Goal: Transaction & Acquisition: Subscribe to service/newsletter

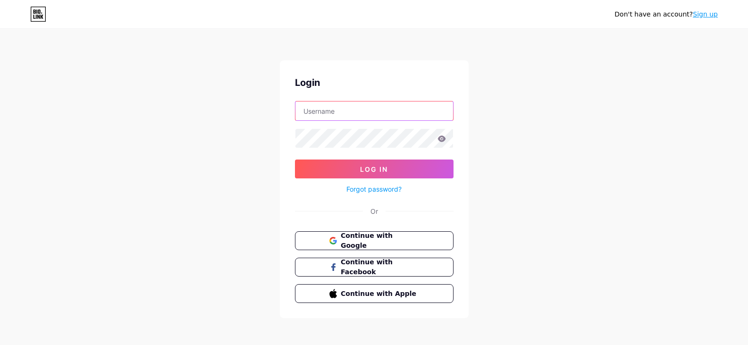
click at [379, 112] on input "text" at bounding box center [374, 110] width 158 height 19
click at [716, 15] on link "Sign up" at bounding box center [704, 14] width 25 height 8
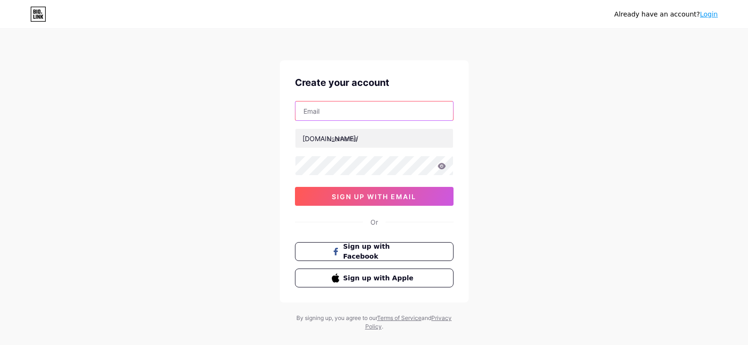
click at [374, 112] on input "text" at bounding box center [374, 110] width 158 height 19
type input "[EMAIL_ADDRESS][DOMAIN_NAME]"
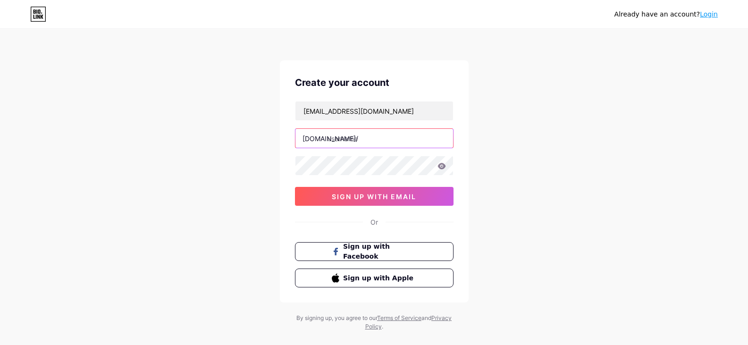
click at [349, 144] on input "text" at bounding box center [374, 138] width 158 height 19
type input "batikslott"
click at [504, 139] on div "Already have an account? Login Create your account [EMAIL_ADDRESS][DOMAIN_NAME]…" at bounding box center [374, 180] width 748 height 361
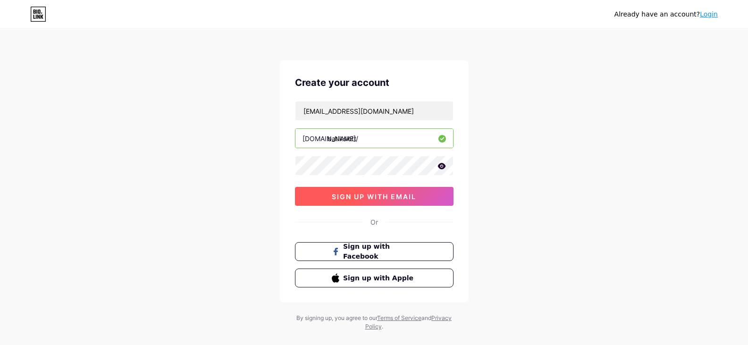
click at [414, 201] on button "sign up with email" at bounding box center [374, 196] width 158 height 19
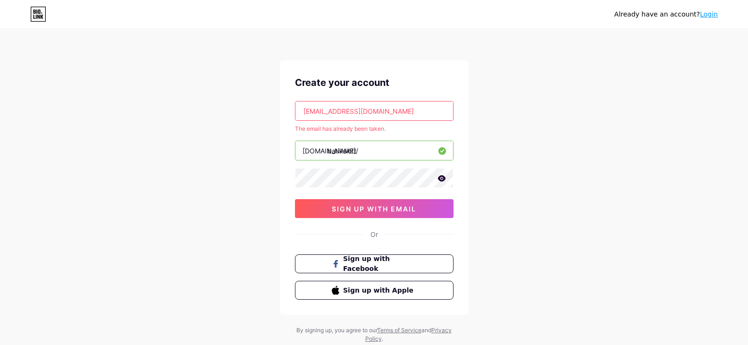
click at [385, 119] on input "[EMAIL_ADDRESS][DOMAIN_NAME]" at bounding box center [374, 110] width 158 height 19
click at [393, 115] on input "[EMAIL_ADDRESS][DOMAIN_NAME]" at bounding box center [374, 110] width 158 height 19
paste input "cklinkbatikslot2"
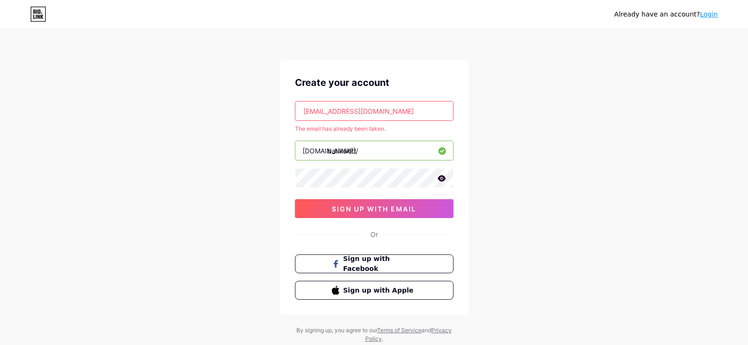
type input "[EMAIL_ADDRESS][DOMAIN_NAME]"
click at [501, 186] on div "Already have an account? Login Create your account [EMAIL_ADDRESS][DOMAIN_NAME]…" at bounding box center [374, 186] width 748 height 373
click at [422, 208] on button "sign up with email" at bounding box center [374, 208] width 158 height 19
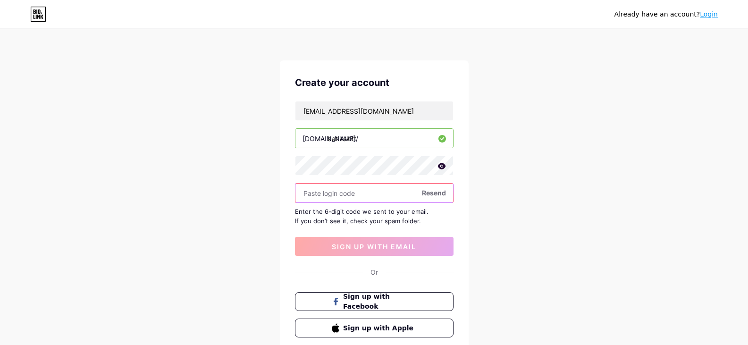
click at [388, 198] on input "text" at bounding box center [374, 192] width 158 height 19
paste input "801533"
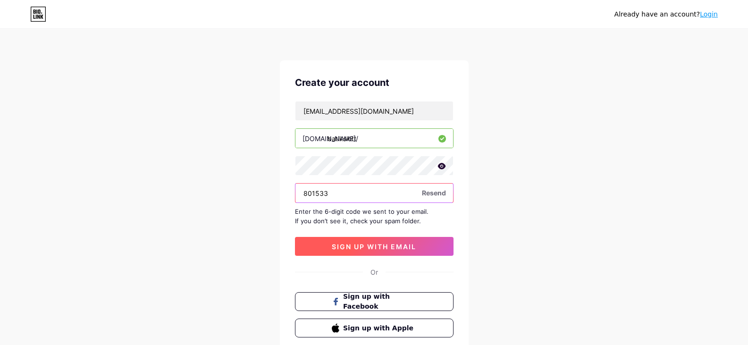
type input "801533"
click at [420, 243] on button "sign up with email" at bounding box center [374, 246] width 158 height 19
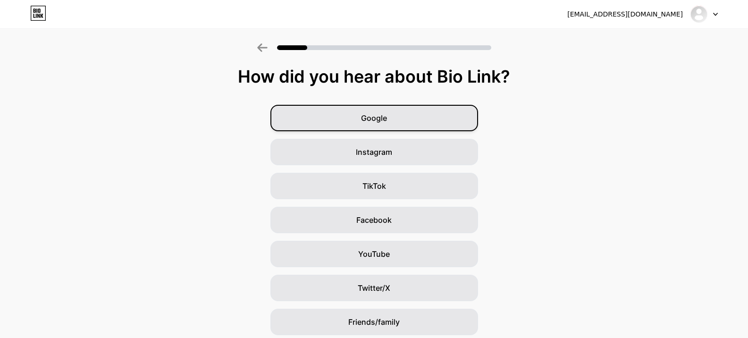
click at [454, 113] on div "Google" at bounding box center [374, 118] width 208 height 26
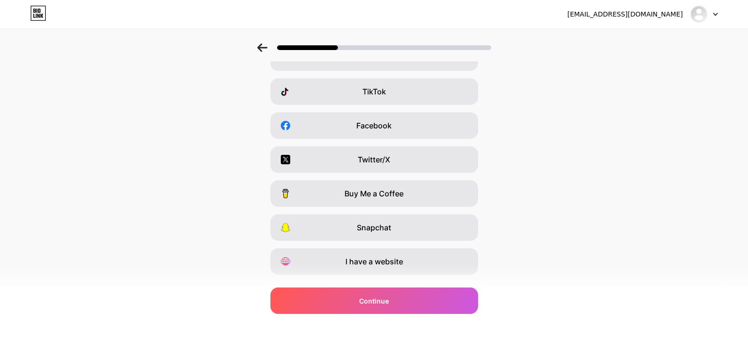
scroll to position [116, 0]
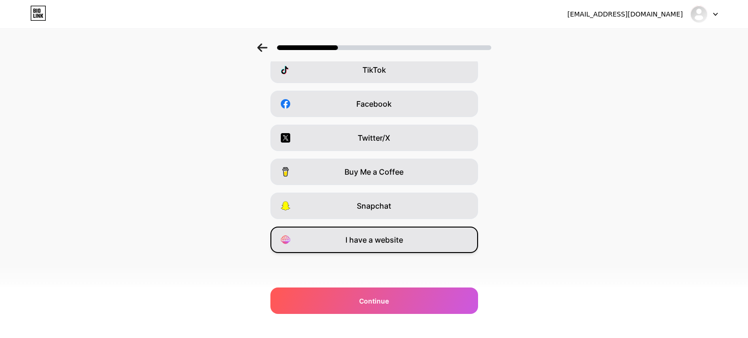
click at [449, 246] on div "I have a website" at bounding box center [374, 239] width 208 height 26
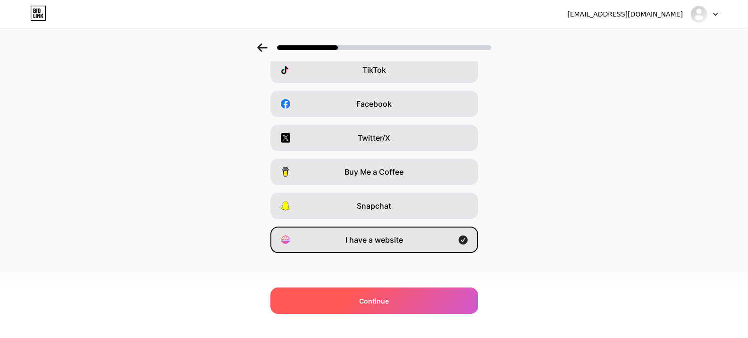
click at [436, 297] on div "Continue" at bounding box center [374, 300] width 208 height 26
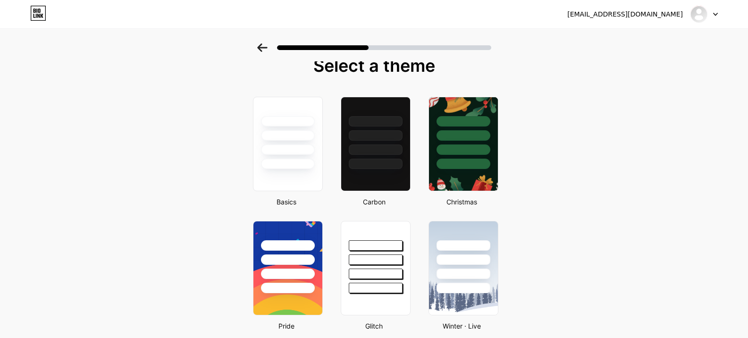
scroll to position [0, 0]
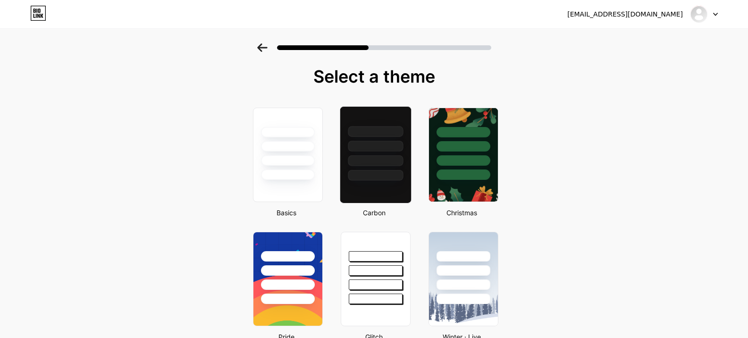
click at [385, 179] on div at bounding box center [375, 175] width 55 height 11
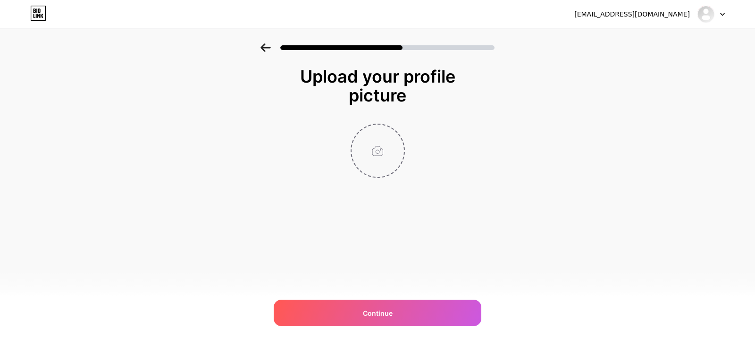
click at [388, 161] on input "file" at bounding box center [377, 151] width 52 height 52
type input "C:\fakepath\baner batikslot.png"
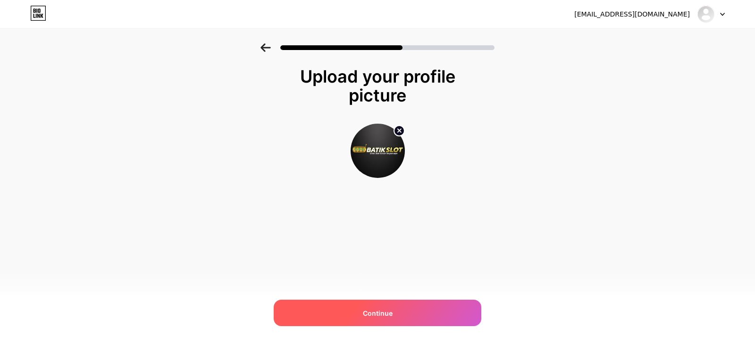
click at [448, 309] on div "Continue" at bounding box center [378, 313] width 208 height 26
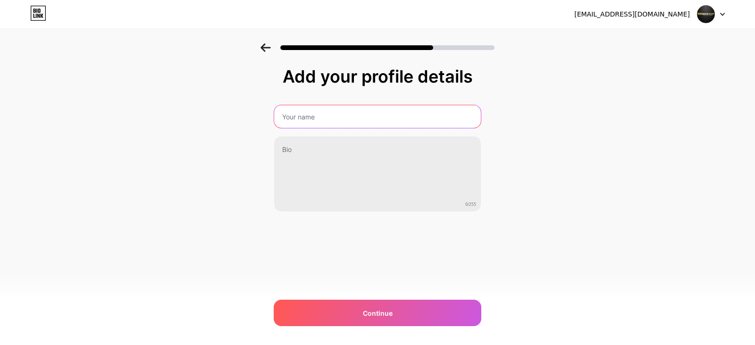
click at [332, 115] on input "text" at bounding box center [377, 116] width 207 height 23
type input "BATIKSLOT"
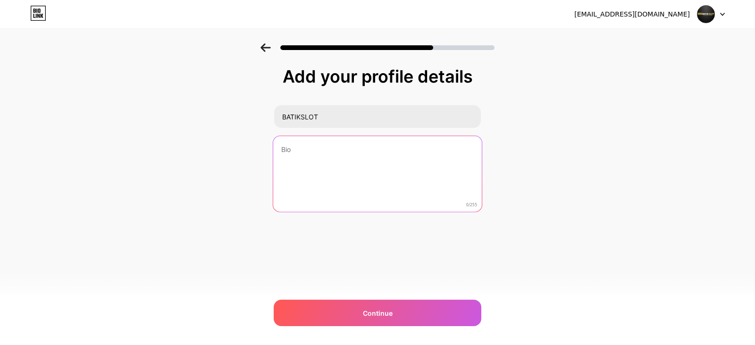
click at [324, 155] on textarea at bounding box center [377, 174] width 208 height 77
click at [308, 147] on textarea "SITUS [PERSON_NAME] TERPERCAYA" at bounding box center [377, 174] width 208 height 77
click at [416, 150] on textarea "SITUS CUAN TERPERCAYA" at bounding box center [377, 174] width 208 height 77
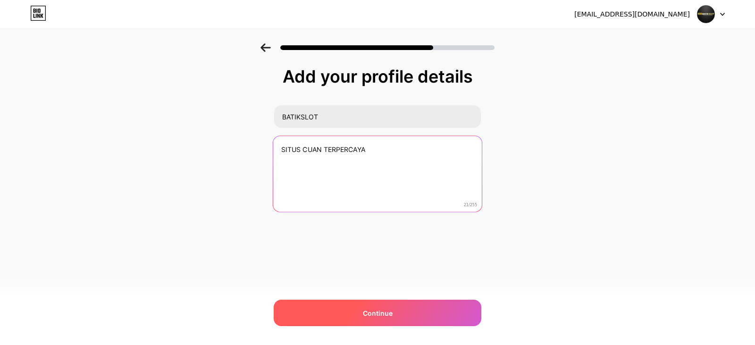
type textarea "SITUS CUAN TERPERCAYA"
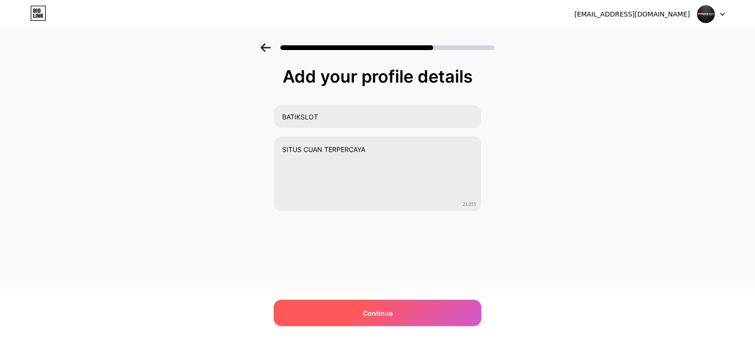
click at [427, 307] on div "Continue" at bounding box center [378, 313] width 208 height 26
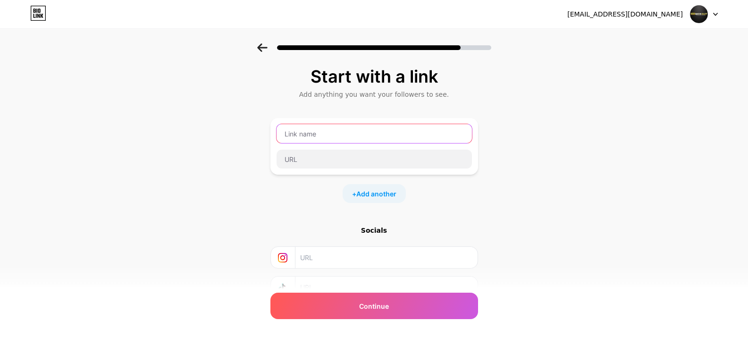
click at [373, 136] on input "text" at bounding box center [373, 133] width 195 height 19
type input "DAFTAR AKUN"
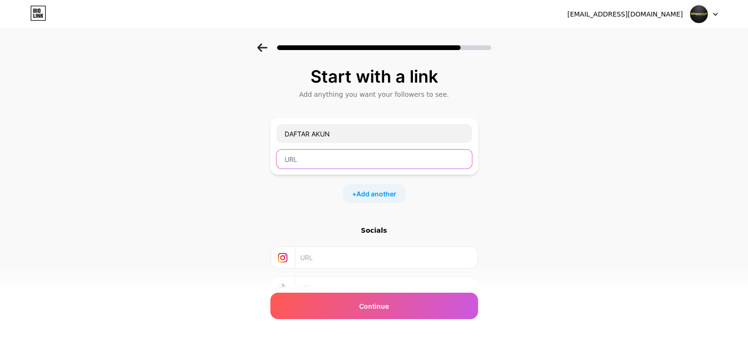
click at [403, 153] on input "text" at bounding box center [373, 159] width 195 height 19
paste input "[URL][DOMAIN_NAME]"
type input "[URL][DOMAIN_NAME]"
click at [484, 199] on div "Start with a link Add anything you want your followers to see. DAFTAR AKUN [URL…" at bounding box center [374, 209] width 748 height 332
click at [396, 191] on span "Add another" at bounding box center [376, 194] width 40 height 10
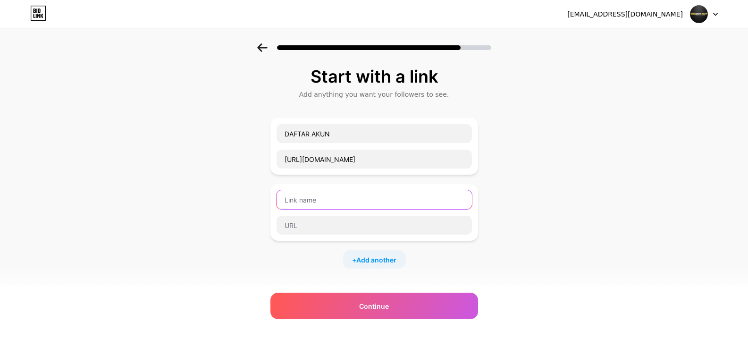
click at [389, 200] on input "text" at bounding box center [373, 199] width 195 height 19
type input "LOGIN AKUN"
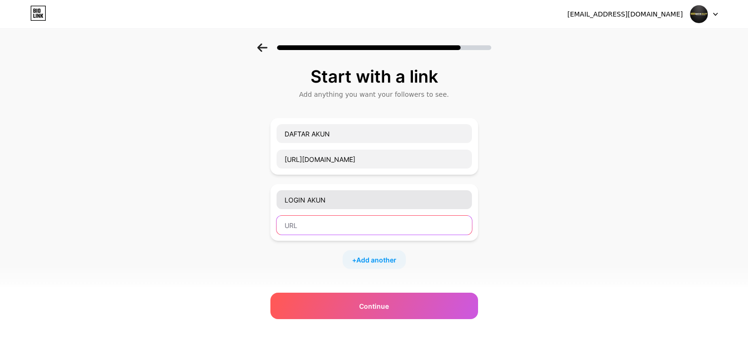
paste input "[URL][DOMAIN_NAME]"
type input "[URL][DOMAIN_NAME]"
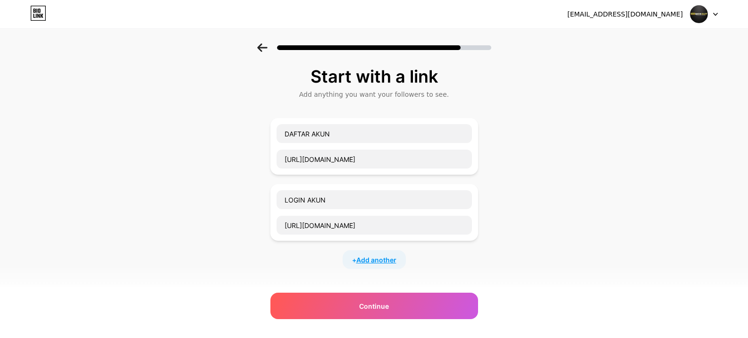
click at [396, 259] on span "Add another" at bounding box center [376, 260] width 40 height 10
click at [386, 265] on input "text" at bounding box center [373, 265] width 195 height 19
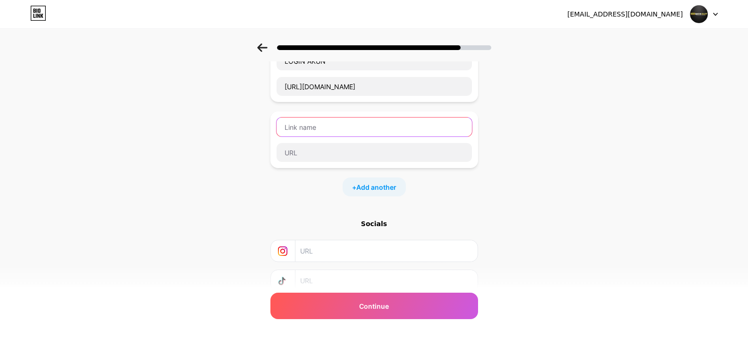
scroll to position [94, 0]
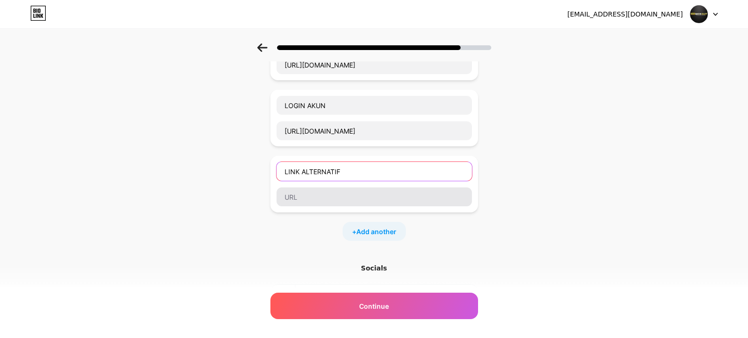
type input "LINK ALTERNATIF"
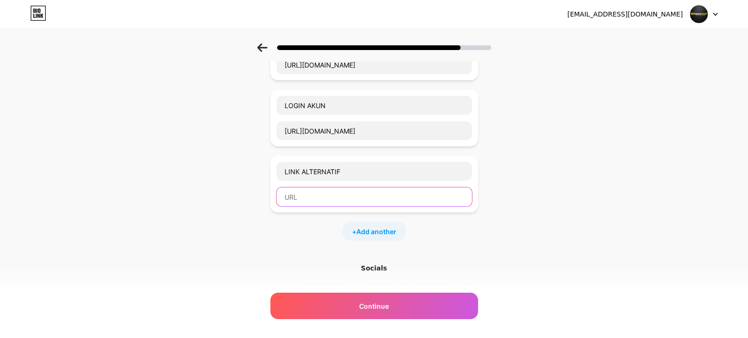
click at [448, 191] on input "text" at bounding box center [373, 196] width 195 height 19
paste input "[URL][DOMAIN_NAME]"
type input "[URL][DOMAIN_NAME]"
click at [401, 230] on div "+ Add another" at bounding box center [373, 231] width 63 height 19
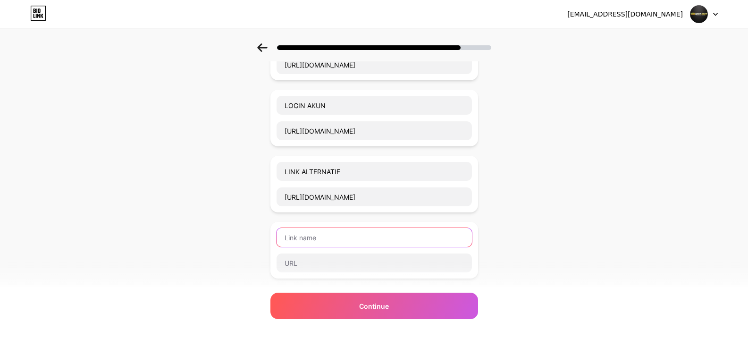
click at [401, 231] on input "text" at bounding box center [373, 237] width 195 height 19
type input "LINK RTP AKURAT 99%"
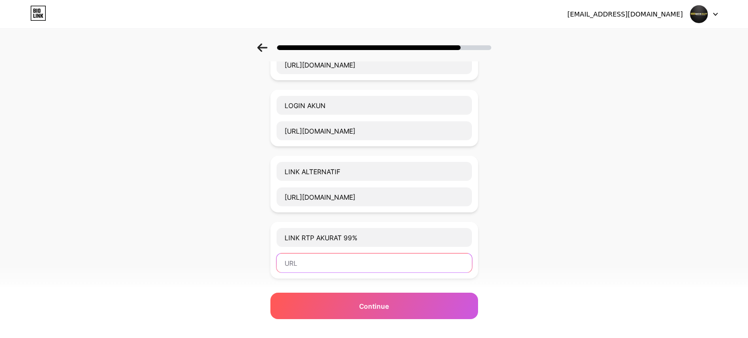
click at [356, 262] on input "text" at bounding box center [373, 262] width 195 height 19
paste input "[URL][DOMAIN_NAME]"
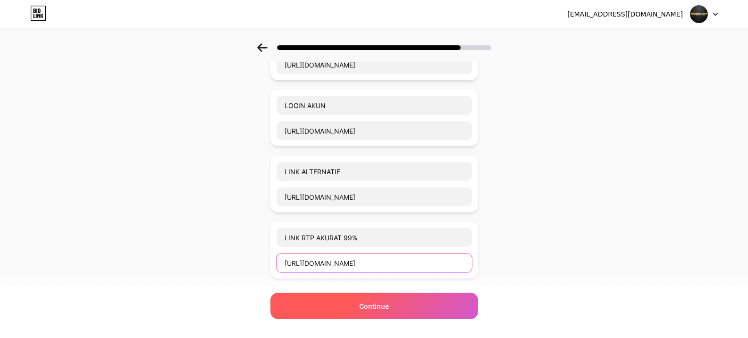
type input "[URL][DOMAIN_NAME]"
click at [462, 305] on div "Continue" at bounding box center [374, 305] width 208 height 26
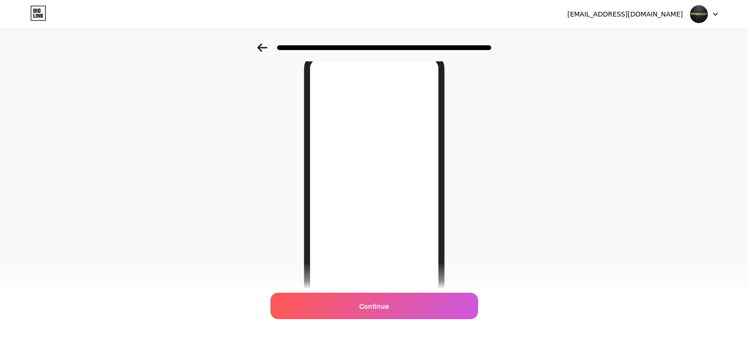
scroll to position [136, 0]
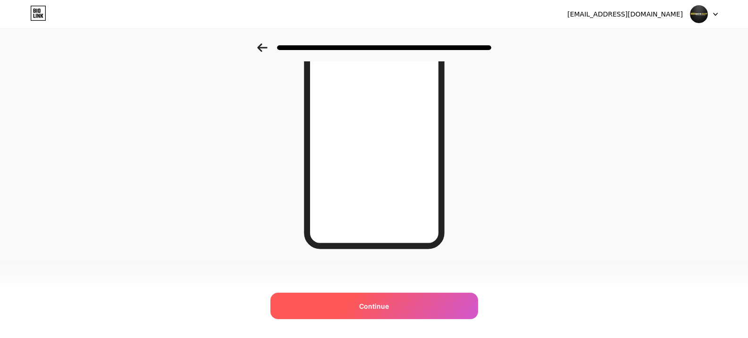
click at [448, 306] on div "Continue" at bounding box center [374, 305] width 208 height 26
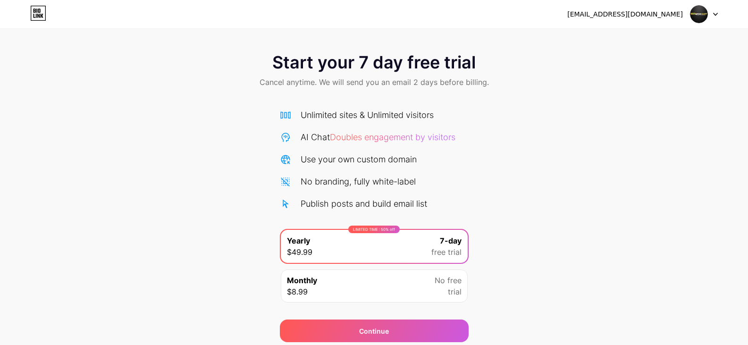
click at [522, 92] on div "Start your 7 day free trial Cancel anytime. We will send you an email 2 days be…" at bounding box center [374, 71] width 748 height 56
click at [482, 82] on span "Cancel anytime. We will send you an email 2 days before billing." at bounding box center [373, 81] width 229 height 11
click at [408, 80] on span "Cancel anytime. We will send you an email 2 days before billing." at bounding box center [373, 81] width 229 height 11
click at [416, 67] on span "Start your 7 day free trial" at bounding box center [373, 62] width 203 height 19
click at [411, 163] on div "Use your own custom domain" at bounding box center [358, 159] width 116 height 13
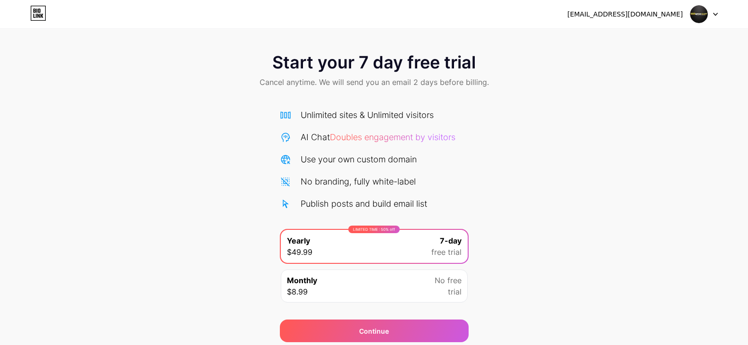
click at [394, 162] on div "Use your own custom domain" at bounding box center [358, 159] width 116 height 13
click at [393, 162] on div "Use your own custom domain" at bounding box center [358, 159] width 116 height 13
click at [391, 188] on div "Unlimited sites & Unlimited visitors AI Chat Doubles engagement by visitors Use…" at bounding box center [374, 158] width 189 height 101
click at [389, 189] on div "Unlimited sites & Unlimited visitors AI Chat Doubles engagement by visitors Use…" at bounding box center [374, 158] width 189 height 101
click at [700, 15] on img at bounding box center [699, 14] width 18 height 18
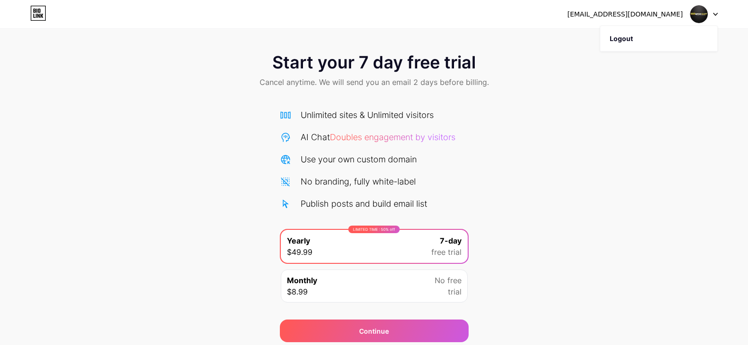
click at [51, 16] on div "[EMAIL_ADDRESS][DOMAIN_NAME] Logout" at bounding box center [374, 14] width 748 height 17
click at [41, 15] on icon at bounding box center [42, 16] width 3 height 4
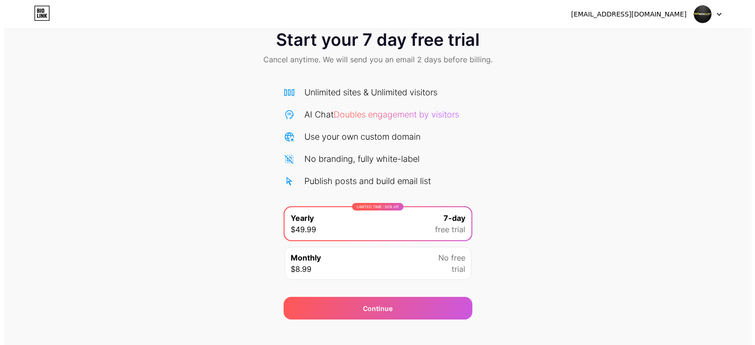
scroll to position [35, 0]
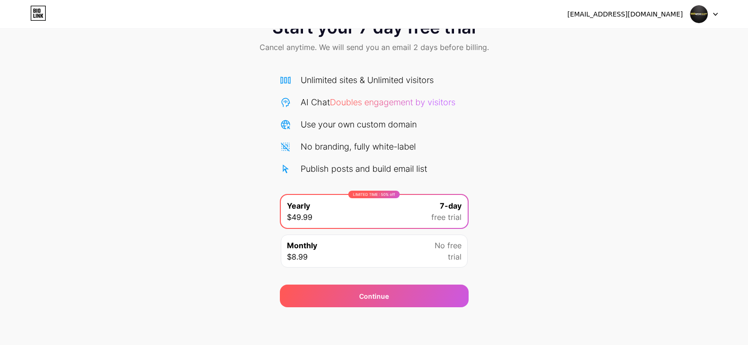
click at [416, 251] on div "Monthly $8.99 No free trial" at bounding box center [374, 250] width 187 height 33
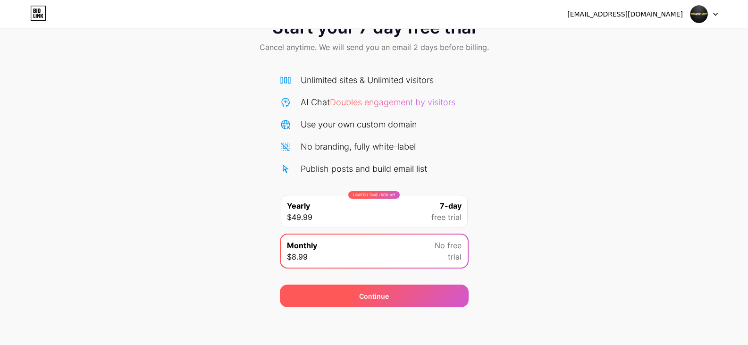
click at [425, 294] on div "Continue" at bounding box center [374, 295] width 189 height 23
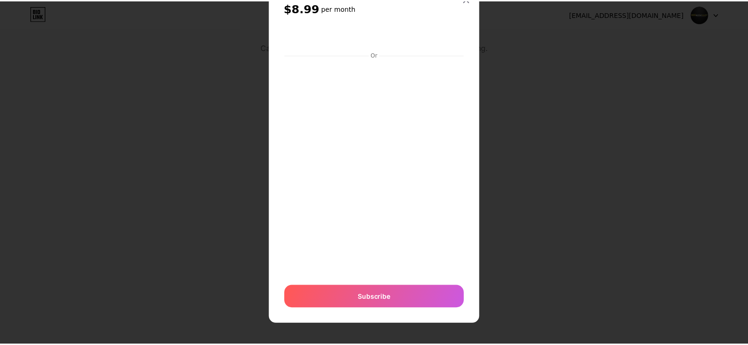
scroll to position [0, 0]
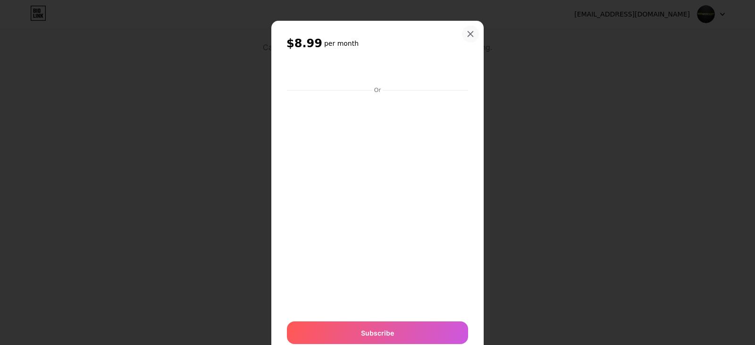
click at [466, 33] on icon at bounding box center [470, 34] width 8 height 8
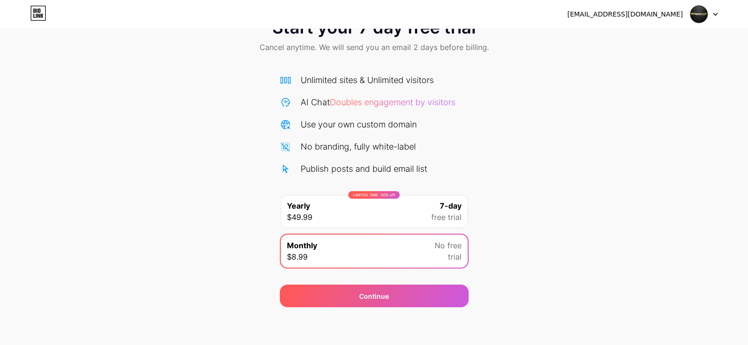
click at [625, 19] on div "[EMAIL_ADDRESS][DOMAIN_NAME]" at bounding box center [642, 14] width 150 height 17
click at [631, 16] on div "[EMAIL_ADDRESS][DOMAIN_NAME]" at bounding box center [625, 14] width 116 height 10
click at [42, 15] on icon at bounding box center [42, 16] width 3 height 4
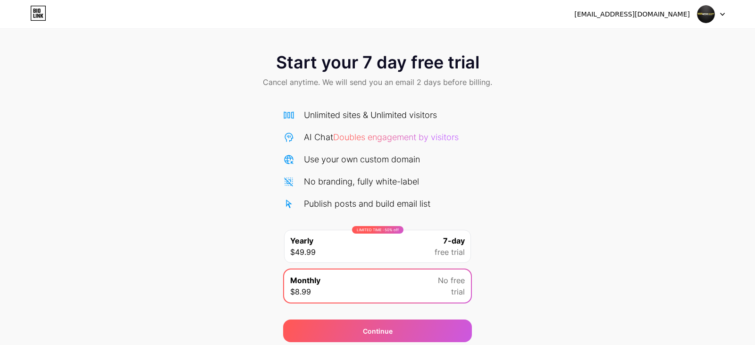
click at [43, 15] on html "[EMAIL_ADDRESS][DOMAIN_NAME] Logout Link Copied Start your 7 day free trial Can…" at bounding box center [377, 190] width 755 height 380
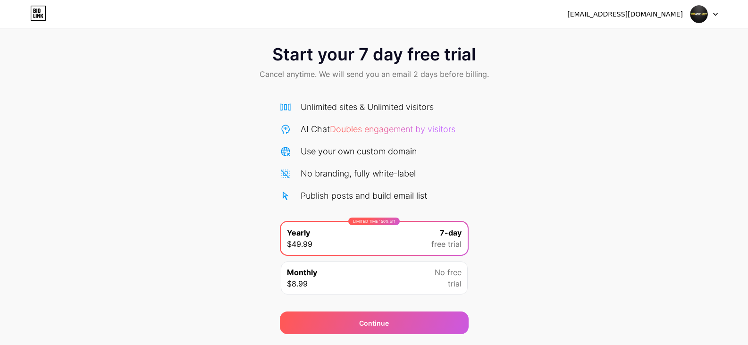
scroll to position [35, 0]
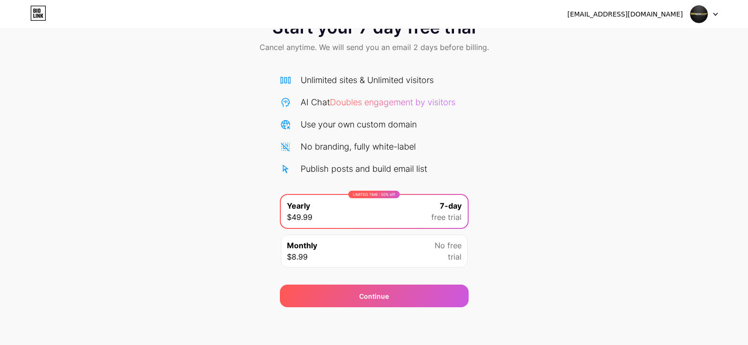
click at [601, 166] on div "Start your 7 day free trial Cancel anytime. We will send you an email 2 days be…" at bounding box center [374, 157] width 748 height 299
click at [407, 250] on div "Monthly $8.99 No free trial" at bounding box center [374, 250] width 187 height 33
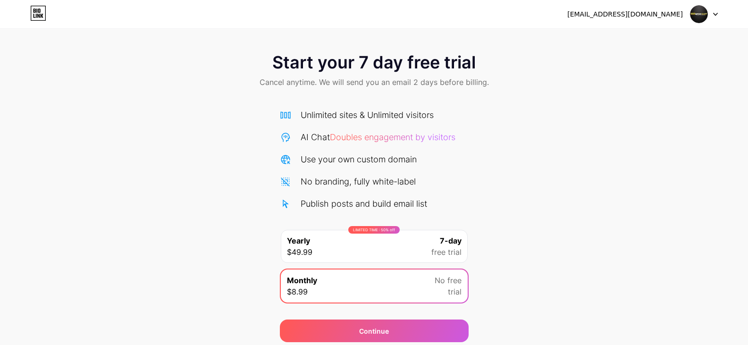
click at [718, 14] on div "[EMAIL_ADDRESS][DOMAIN_NAME] Logout" at bounding box center [374, 14] width 748 height 17
click at [716, 15] on icon at bounding box center [715, 14] width 5 height 3
click at [714, 16] on icon at bounding box center [715, 14] width 5 height 3
click at [552, 88] on div "Start your 7 day free trial Cancel anytime. We will send you an email 2 days be…" at bounding box center [374, 71] width 748 height 56
click at [448, 87] on span "Cancel anytime. We will send you an email 2 days before billing." at bounding box center [373, 81] width 229 height 11
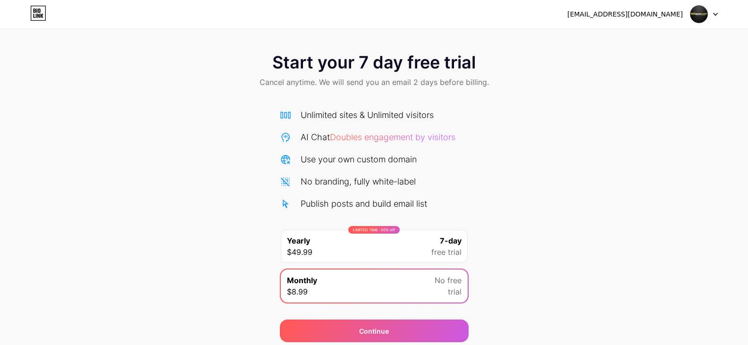
click at [431, 65] on span "Start your 7 day free trial" at bounding box center [373, 62] width 203 height 19
click at [532, 150] on div "Start your 7 day free trial Cancel anytime. We will send you an email 2 days be…" at bounding box center [374, 192] width 748 height 299
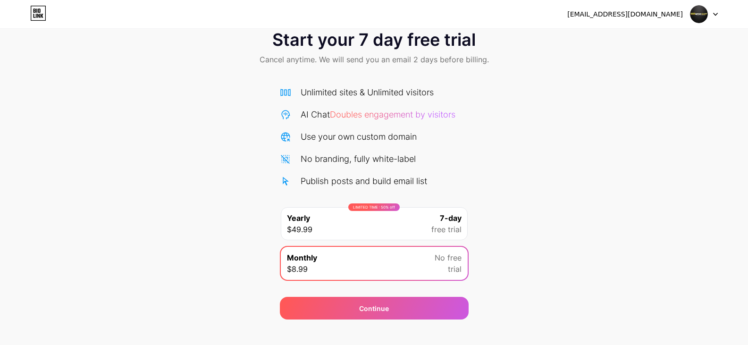
scroll to position [35, 0]
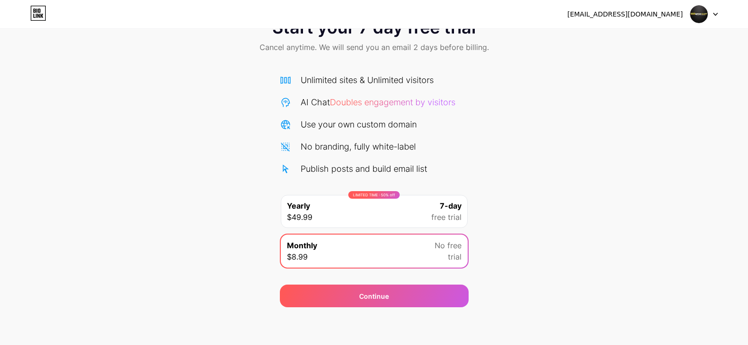
click at [435, 107] on span "Doubles engagement by visitors" at bounding box center [392, 102] width 125 height 10
click at [439, 105] on span "Doubles engagement by visitors" at bounding box center [392, 102] width 125 height 10
click at [439, 107] on div "AI Chat Doubles engagement by visitors" at bounding box center [377, 102] width 155 height 13
click at [426, 124] on div "Use your own custom domain" at bounding box center [374, 124] width 189 height 13
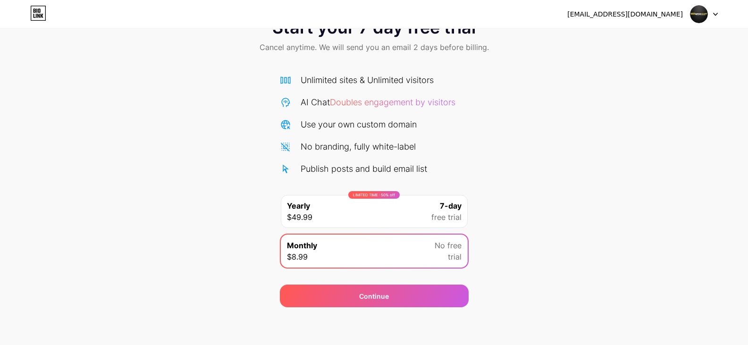
click at [355, 253] on div "Monthly $8.99 No free trial" at bounding box center [374, 250] width 187 height 33
click at [517, 270] on div "Start your 7 day free trial Cancel anytime. We will send you an email 2 days be…" at bounding box center [374, 157] width 748 height 299
click at [381, 131] on div "Unlimited sites & Unlimited visitors AI Chat Doubles engagement by visitors Use…" at bounding box center [374, 124] width 189 height 101
click at [370, 121] on div "Use your own custom domain" at bounding box center [358, 124] width 116 height 13
